Goal: Information Seeking & Learning: Check status

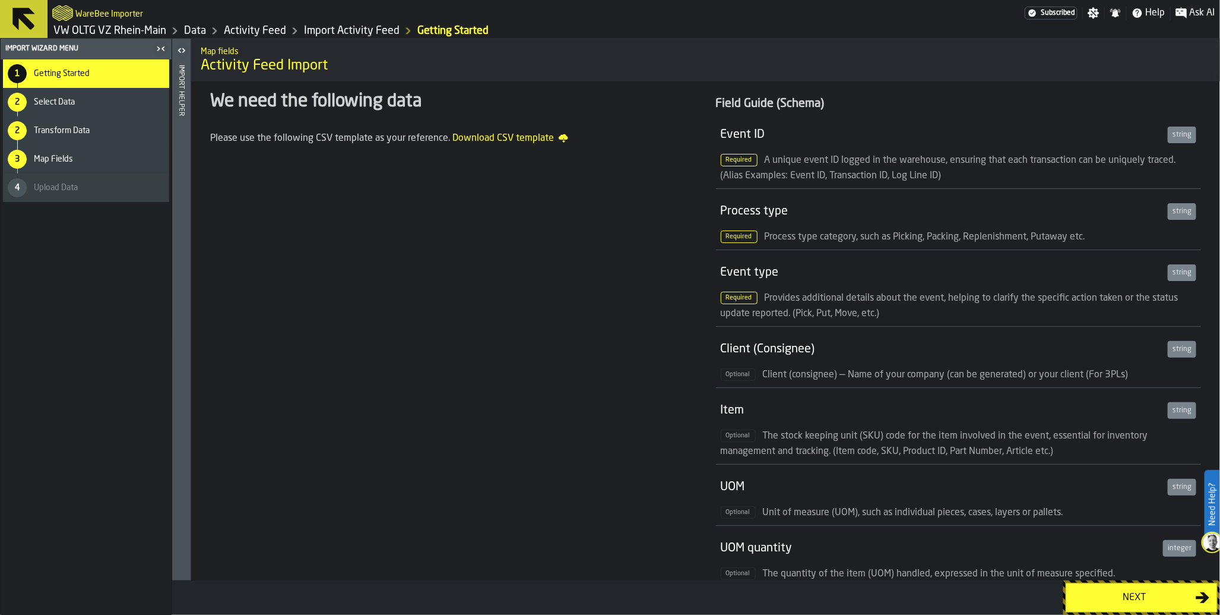
click at [193, 27] on link "Data" at bounding box center [195, 30] width 22 height 13
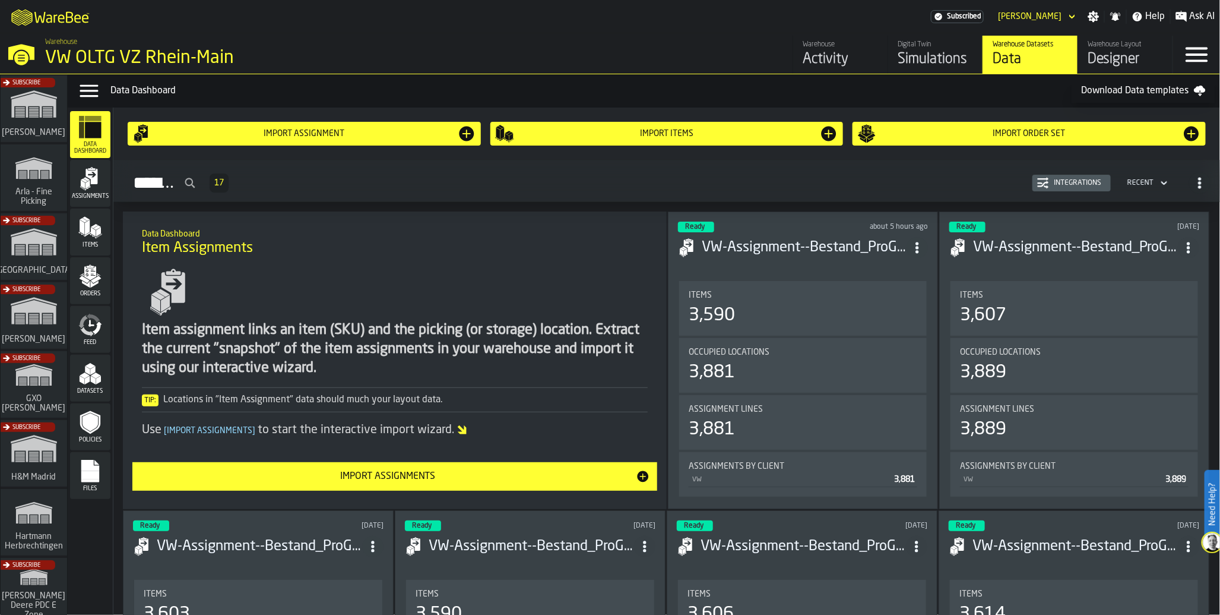
click at [91, 329] on icon "menu Feed" at bounding box center [90, 325] width 24 height 24
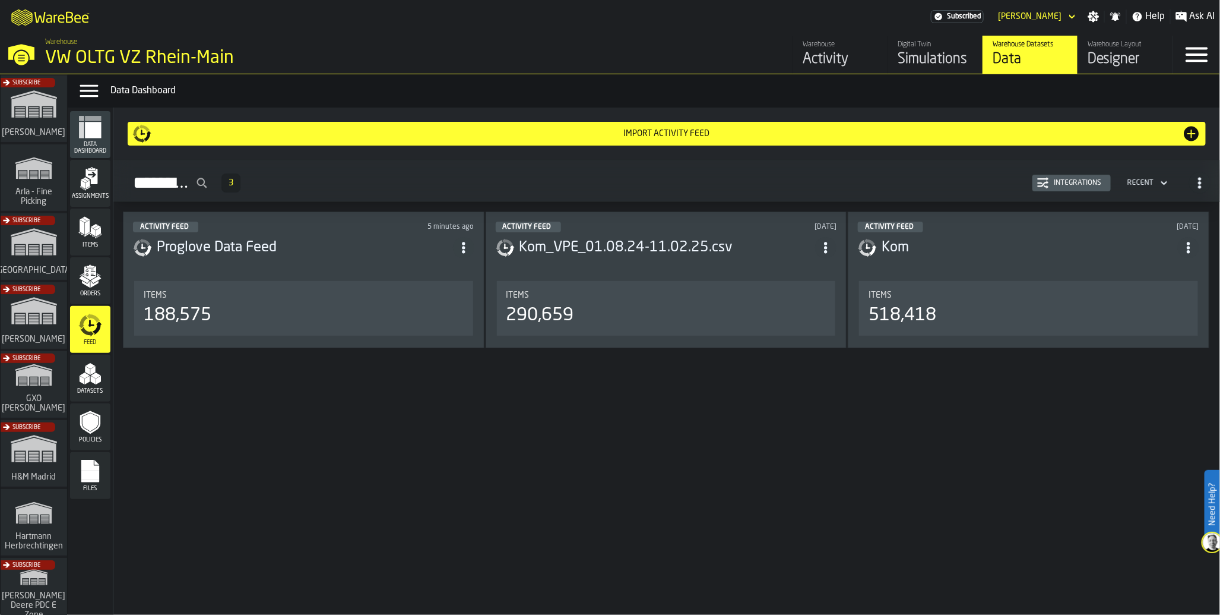
click at [176, 322] on div "188,575" at bounding box center [178, 315] width 68 height 21
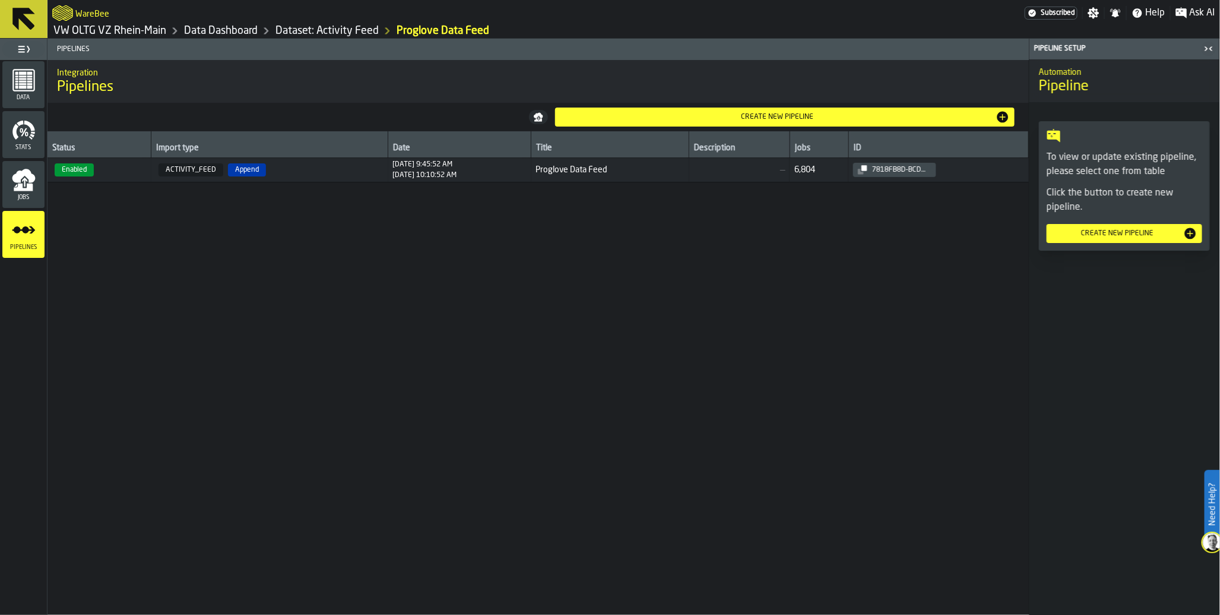
click at [30, 192] on div "Jobs" at bounding box center [23, 184] width 42 height 33
click at [1061, 19] on div "Subscribed" at bounding box center [1051, 13] width 53 height 13
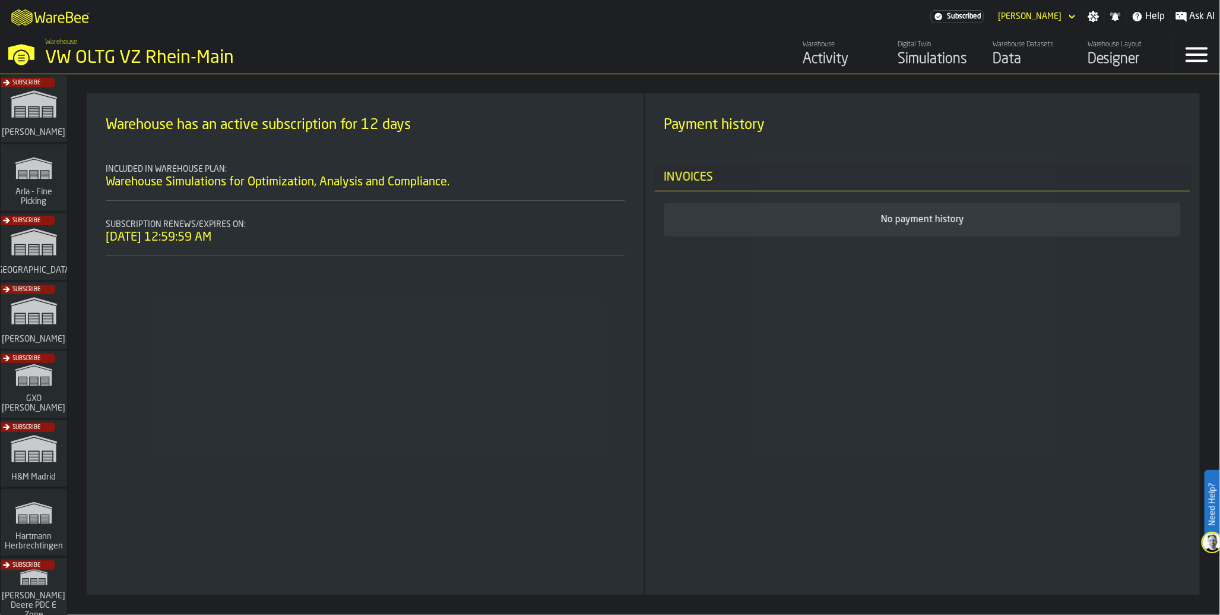
scroll to position [702, 0]
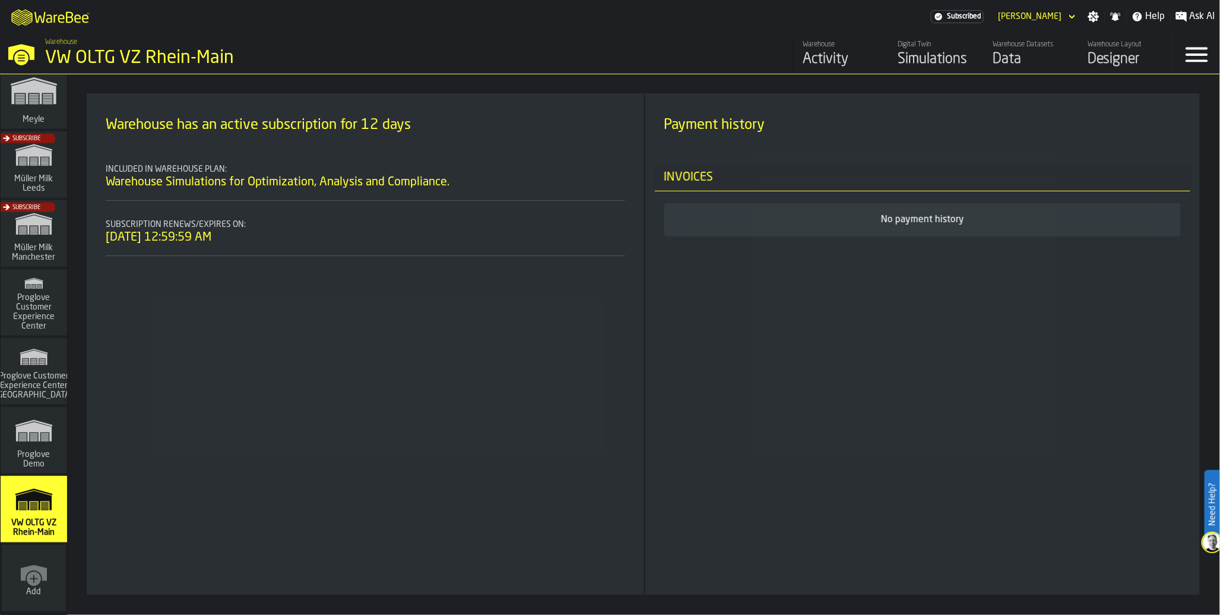
click at [30, 489] on polygon "link-to-/wh/i/44979e6c-6f66-405e-9874-c1e29f02a54a/simulations" at bounding box center [33, 492] width 37 height 7
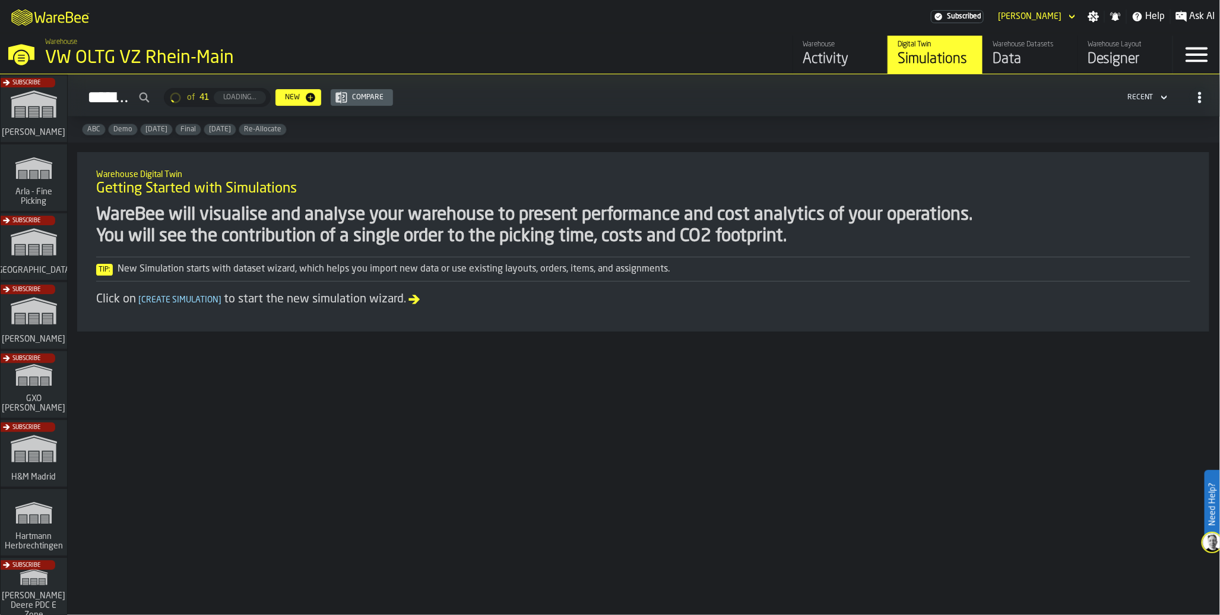
click at [824, 56] on div "Activity" at bounding box center [840, 59] width 75 height 19
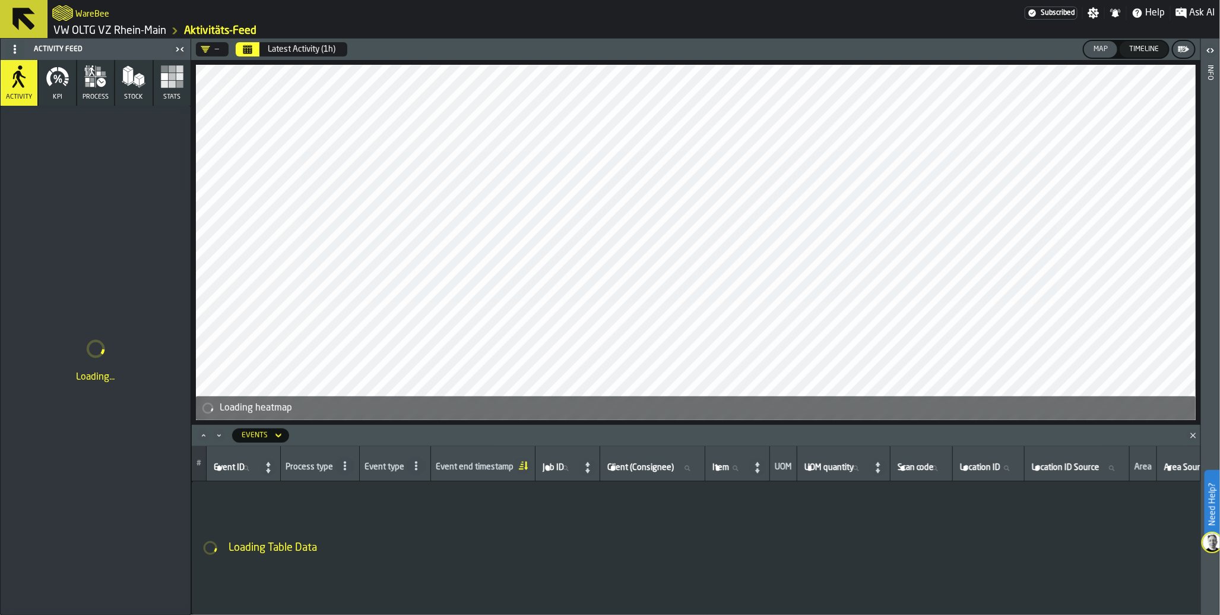
click at [305, 52] on div "Latest Activity (1h)" at bounding box center [302, 50] width 68 height 10
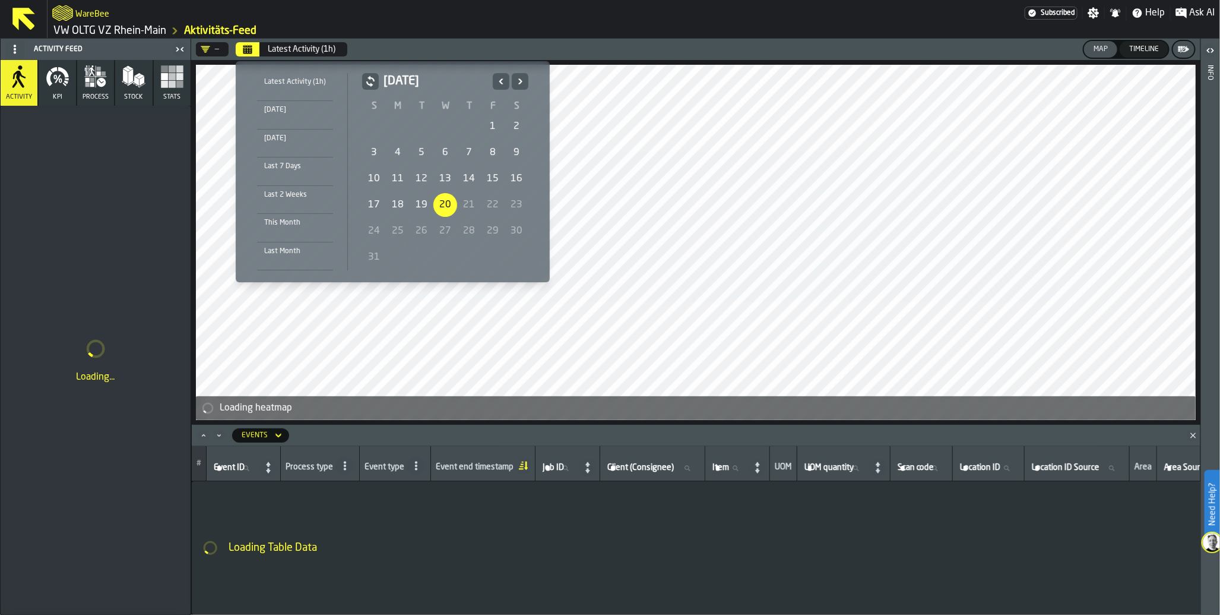
click at [297, 121] on li "Today" at bounding box center [295, 115] width 76 height 28
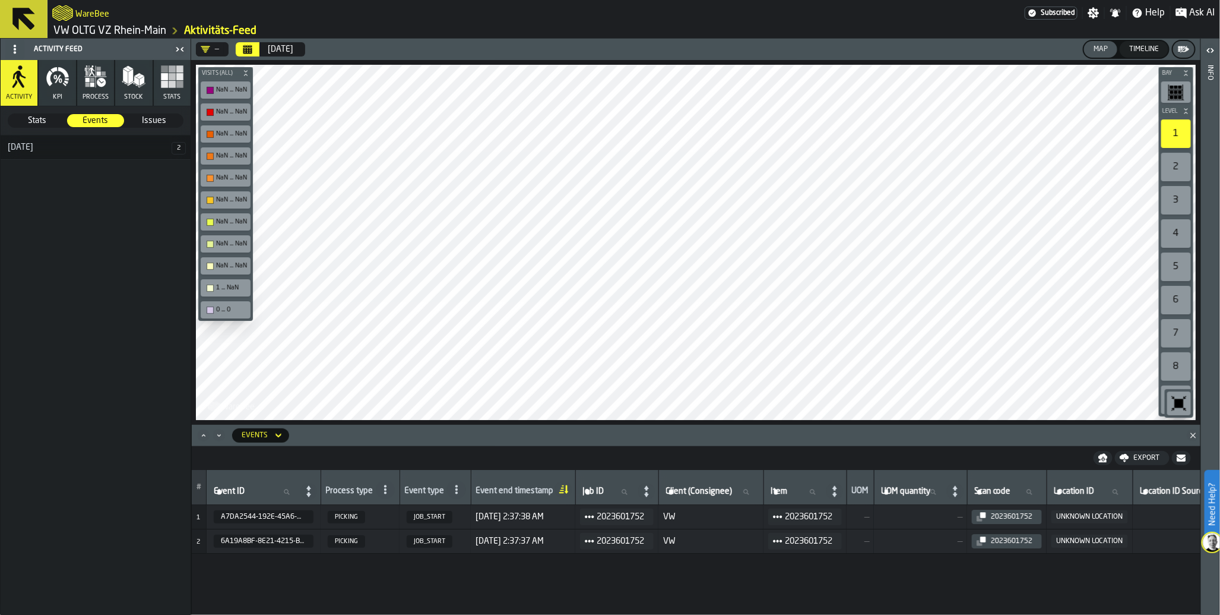
click at [98, 86] on icon "button" at bounding box center [101, 82] width 9 height 9
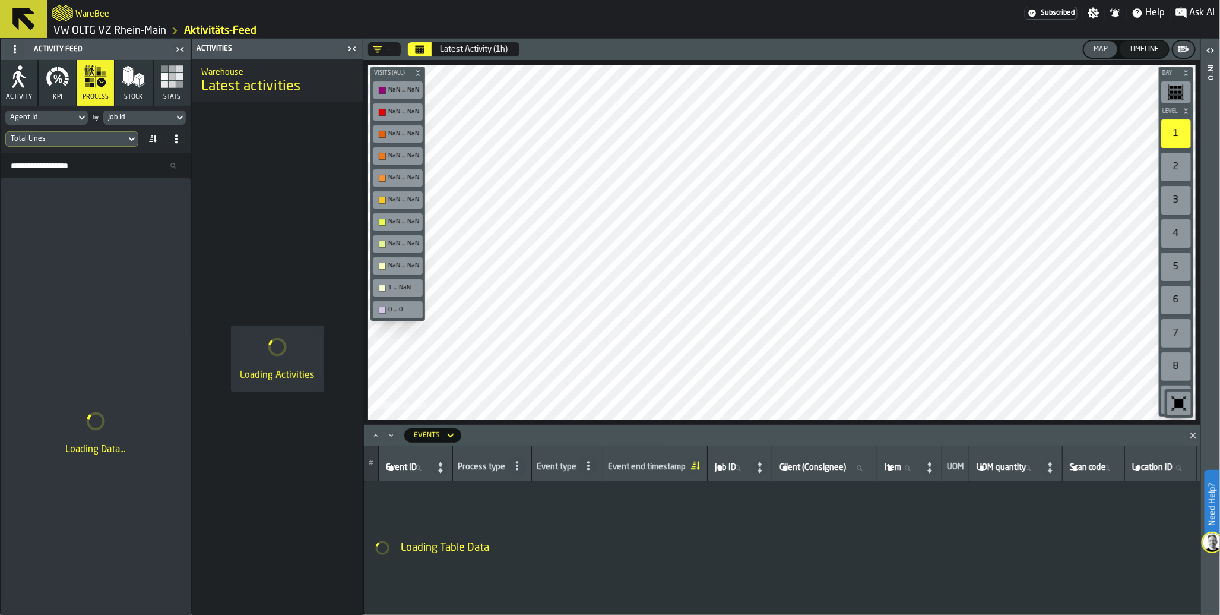
click at [485, 53] on div "Latest Activity (1h)" at bounding box center [474, 50] width 68 height 10
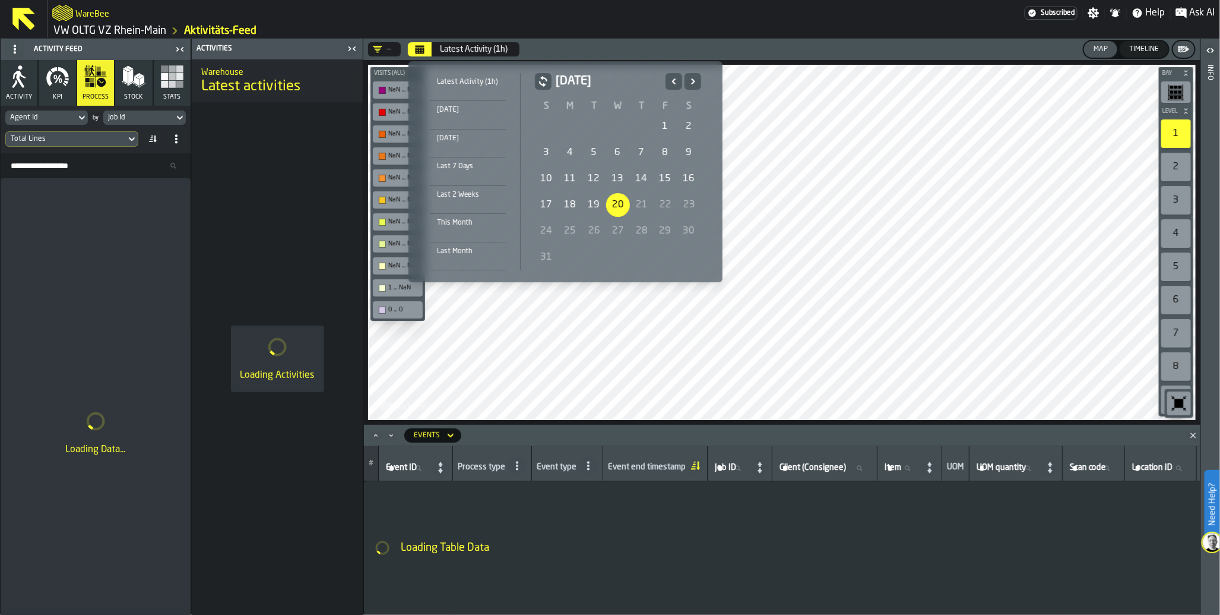
click at [463, 162] on div "Last 7 Days" at bounding box center [468, 166] width 76 height 13
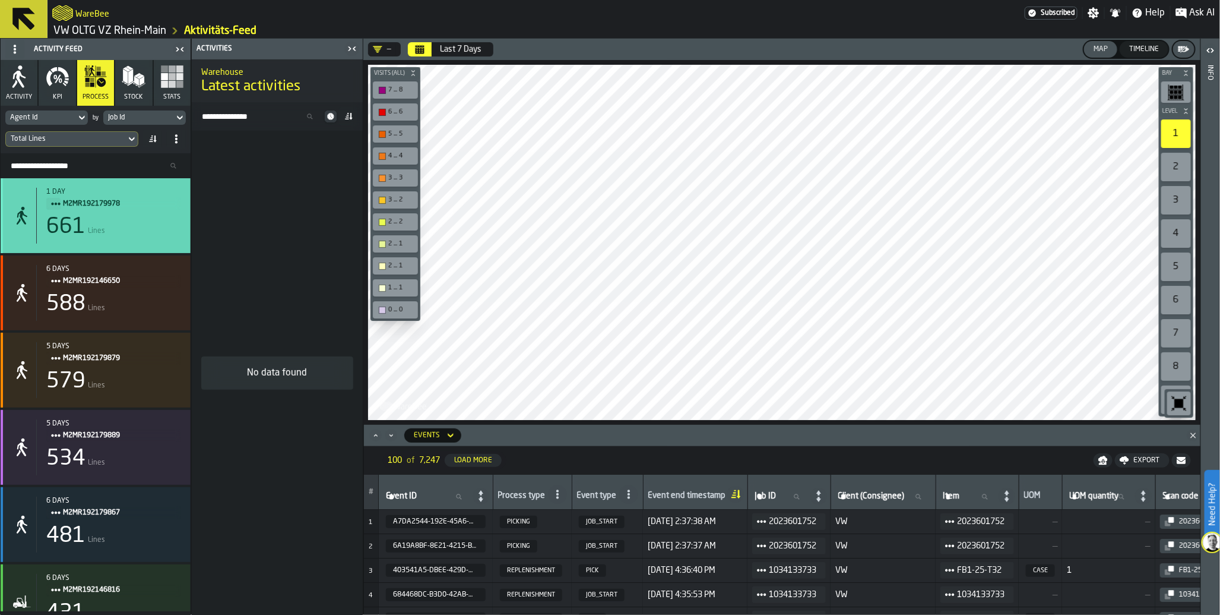
click at [107, 204] on span "M2MR192179978" at bounding box center [117, 203] width 109 height 13
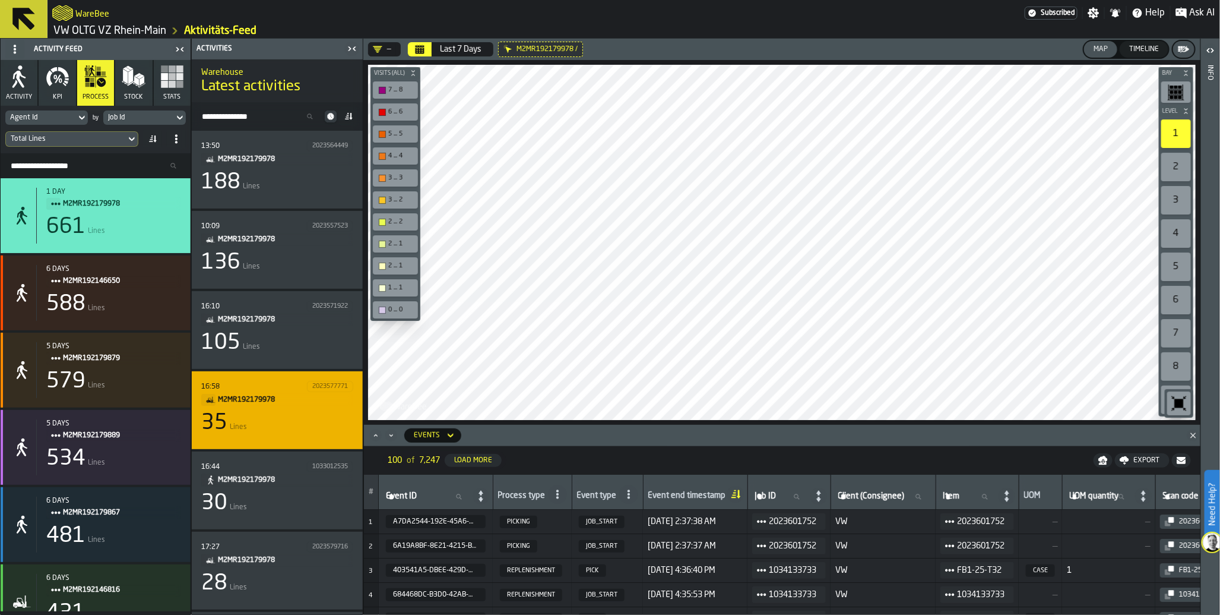
click at [271, 397] on span "M2MR192179978" at bounding box center [281, 399] width 126 height 13
